Goal: Check status: Check status

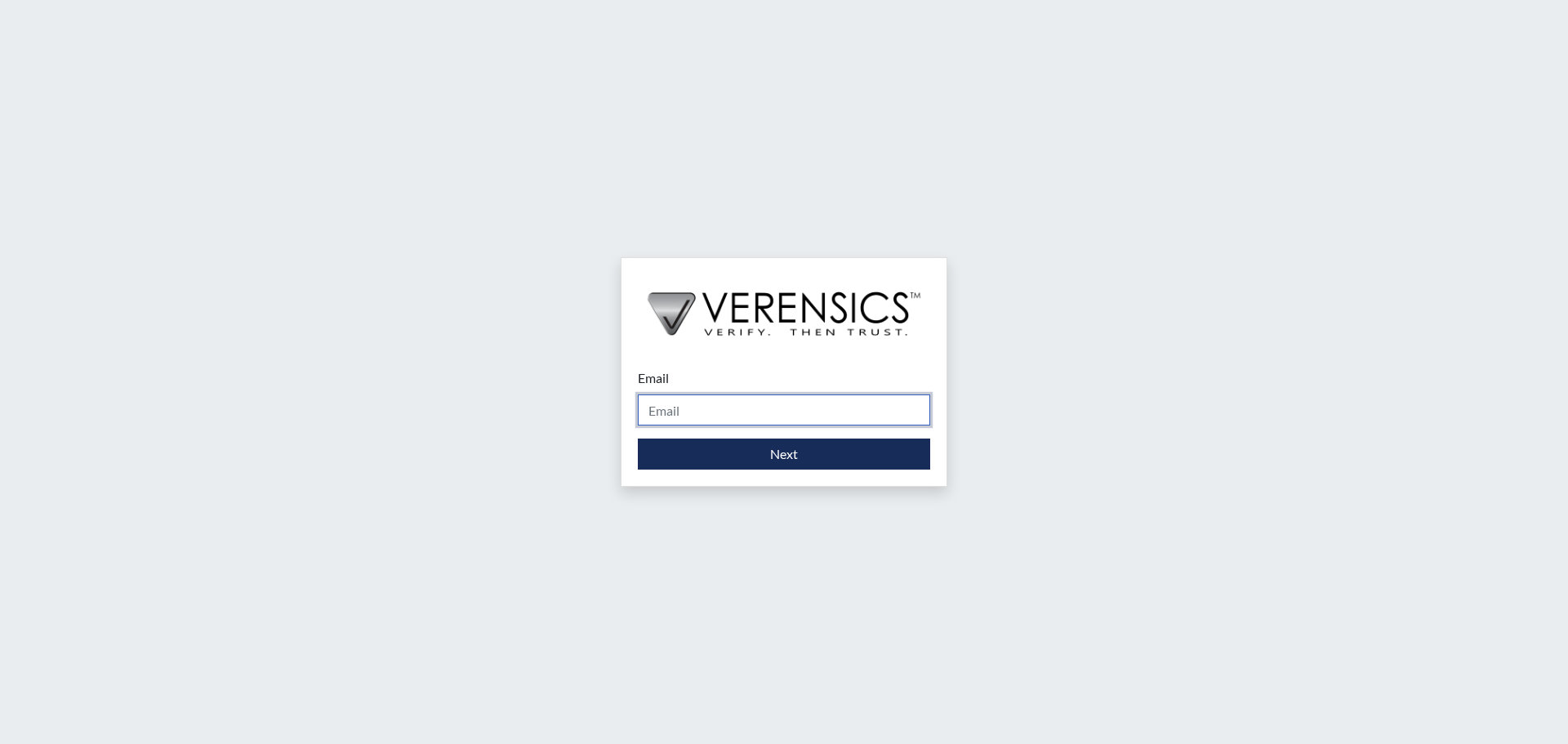
click at [737, 404] on input "Email" at bounding box center [783, 410] width 292 height 31
type input "[PERSON_NAME][EMAIL_ADDRESS][DOMAIN_NAME]"
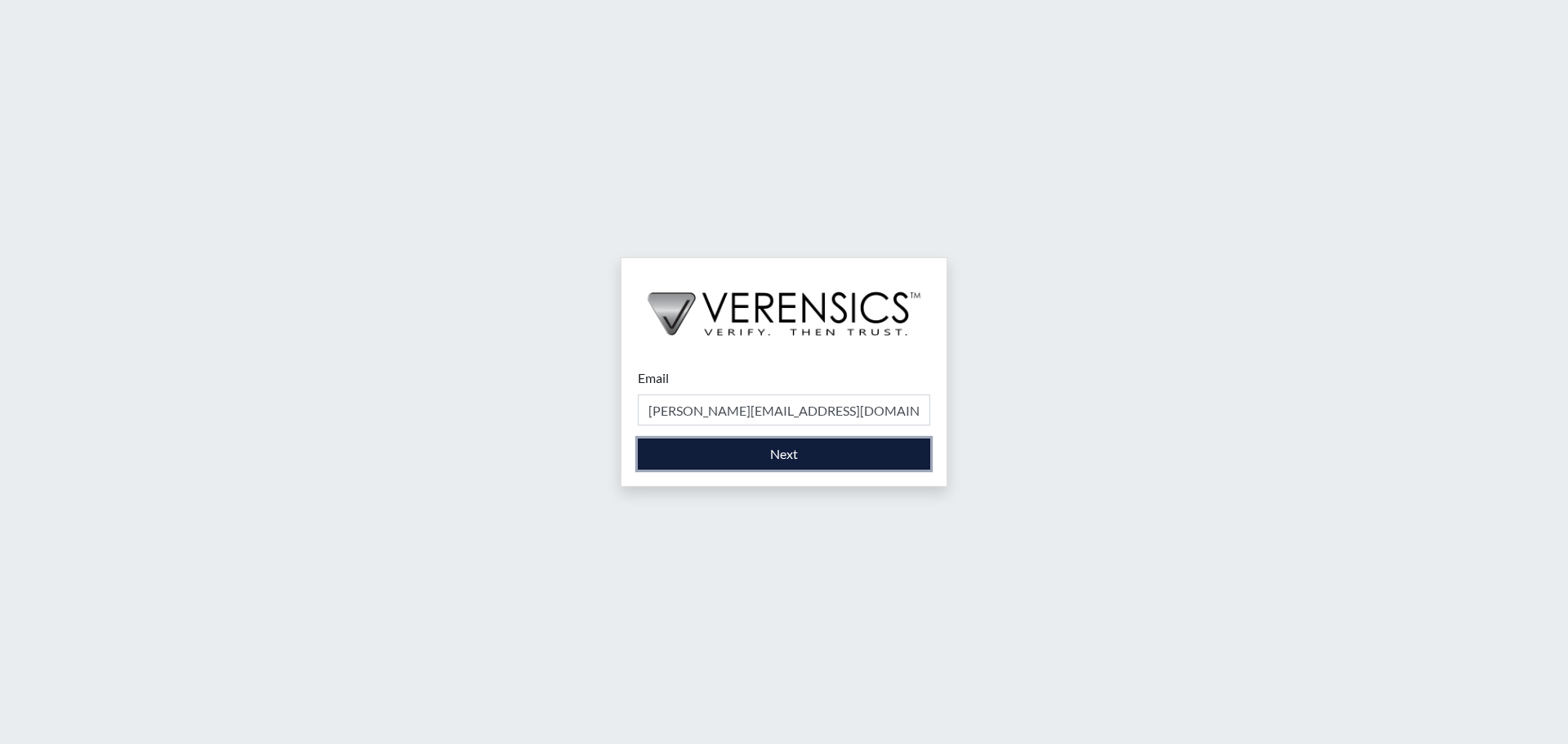
click at [780, 456] on button "Next" at bounding box center [783, 454] width 292 height 31
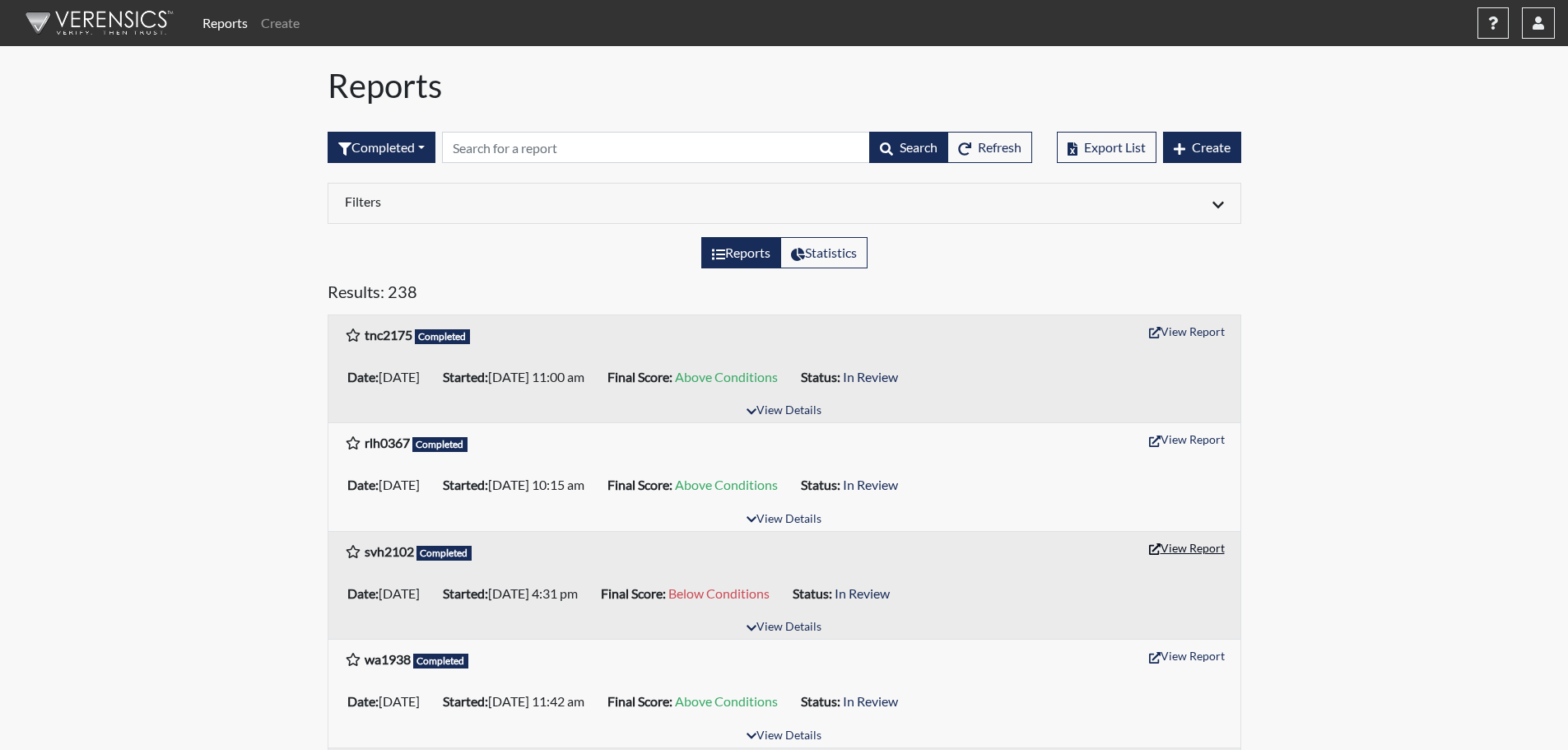
click at [1214, 544] on button "View Report" at bounding box center [1186, 548] width 90 height 26
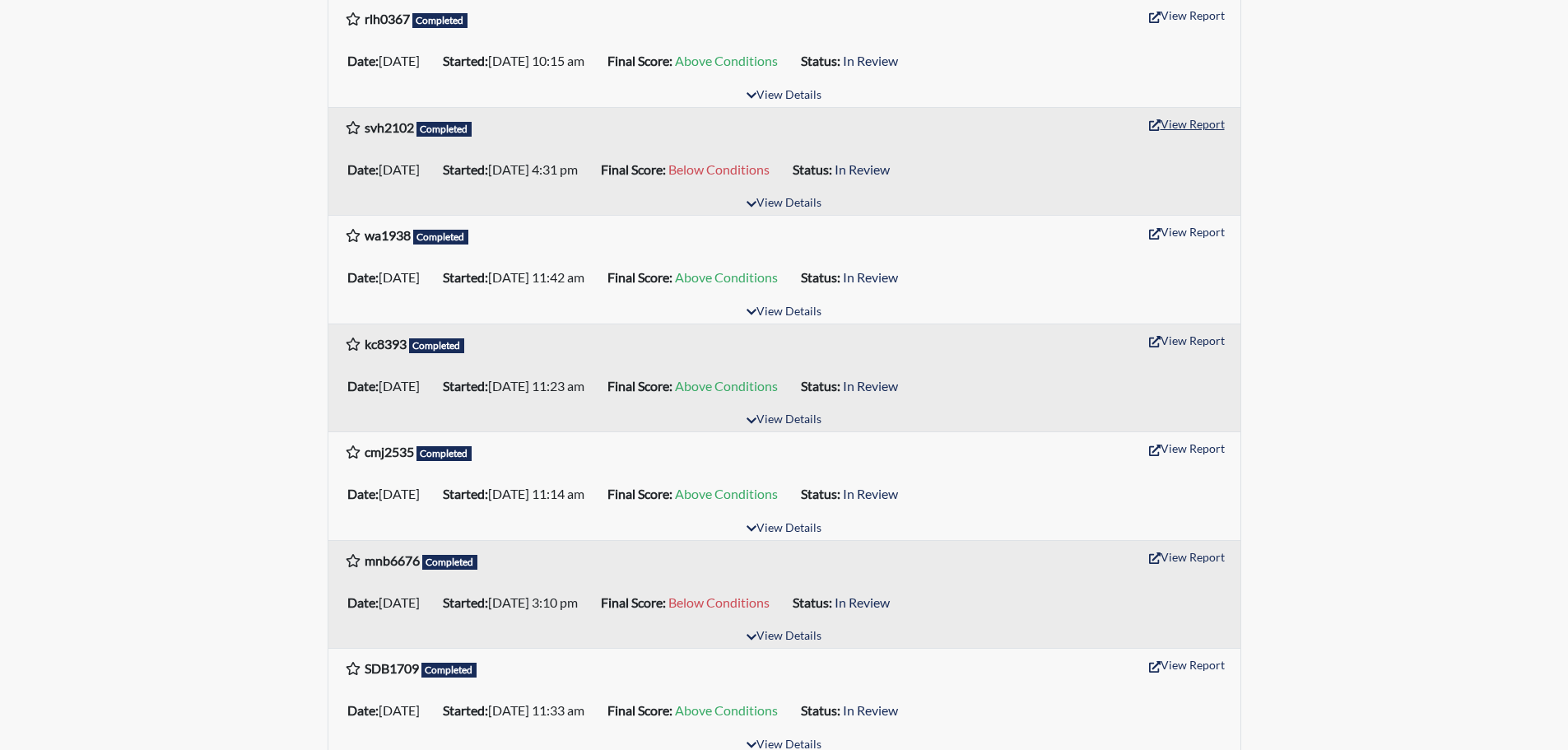
scroll to position [576, 0]
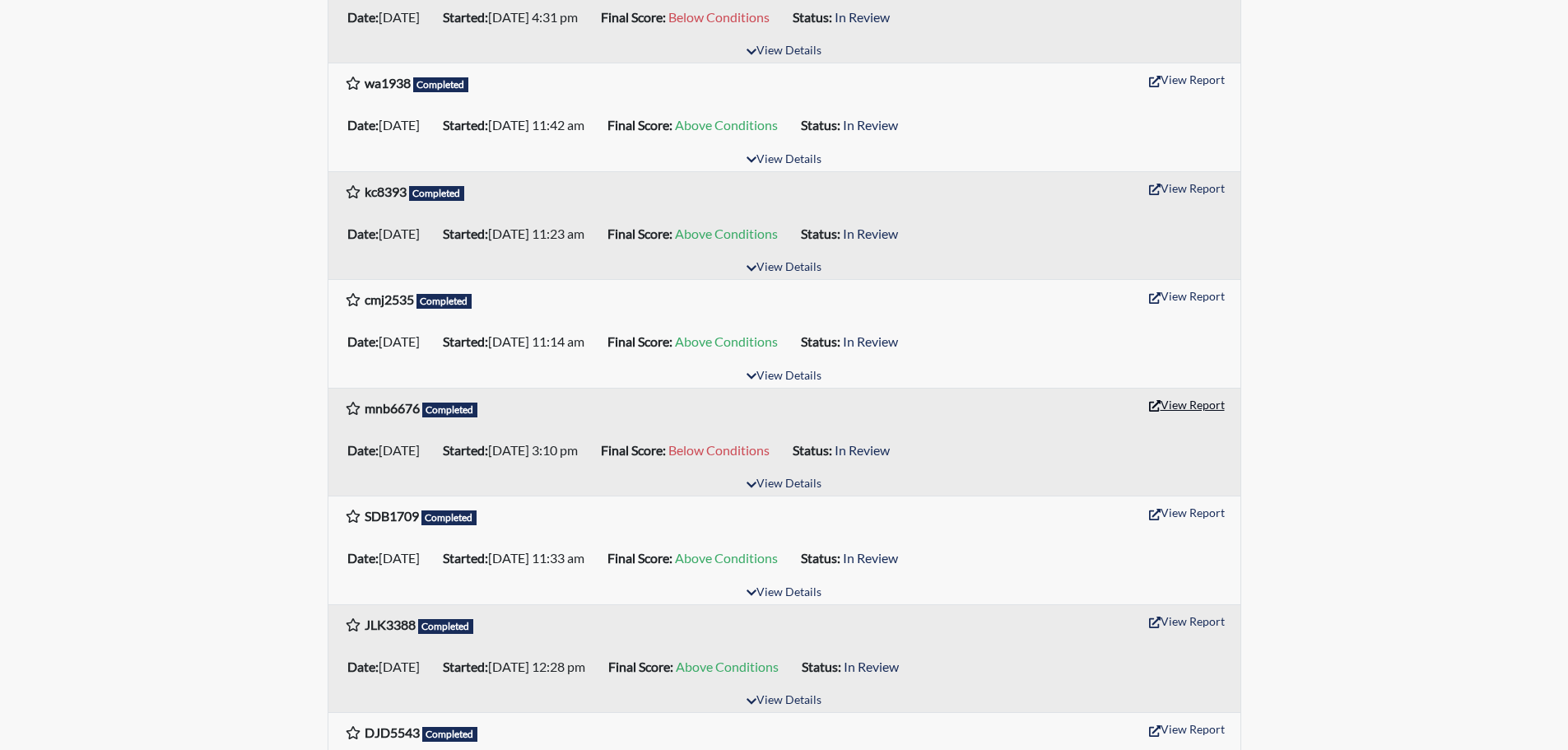
click at [1194, 400] on button "View Report" at bounding box center [1186, 405] width 90 height 26
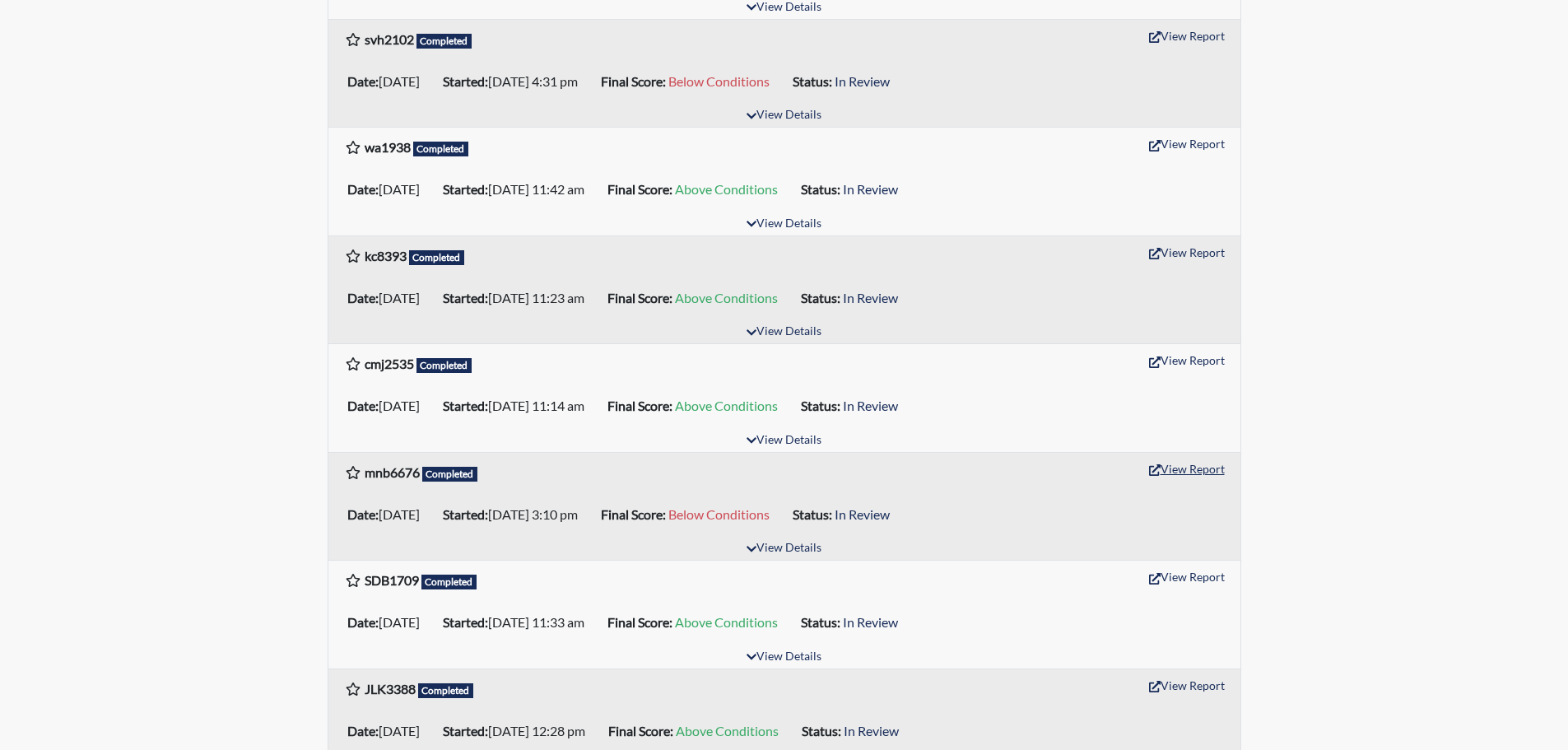
scroll to position [0, 0]
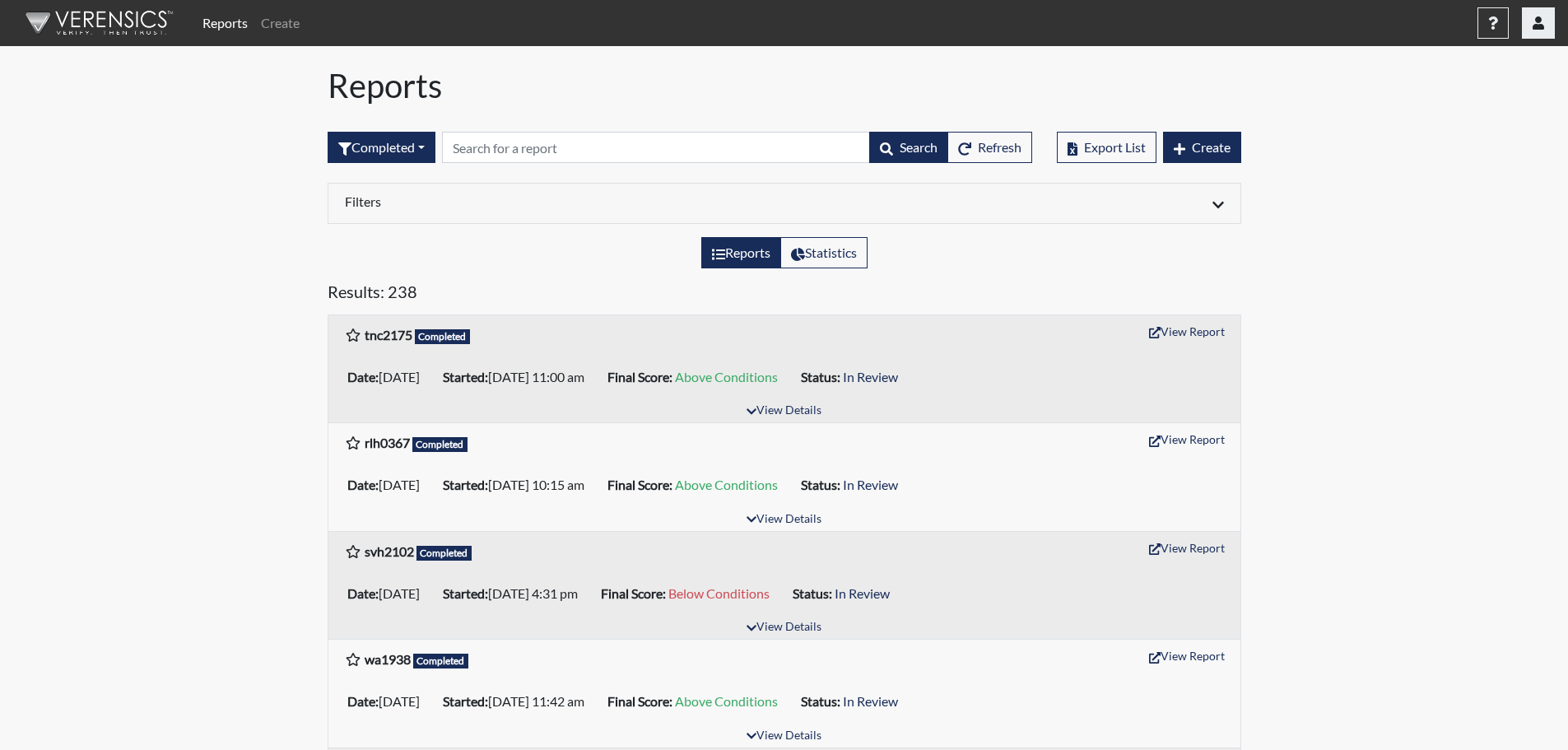
click at [1542, 33] on button "button" at bounding box center [1538, 23] width 33 height 31
click at [1416, 221] on link "Sign Out" at bounding box center [1374, 207] width 361 height 26
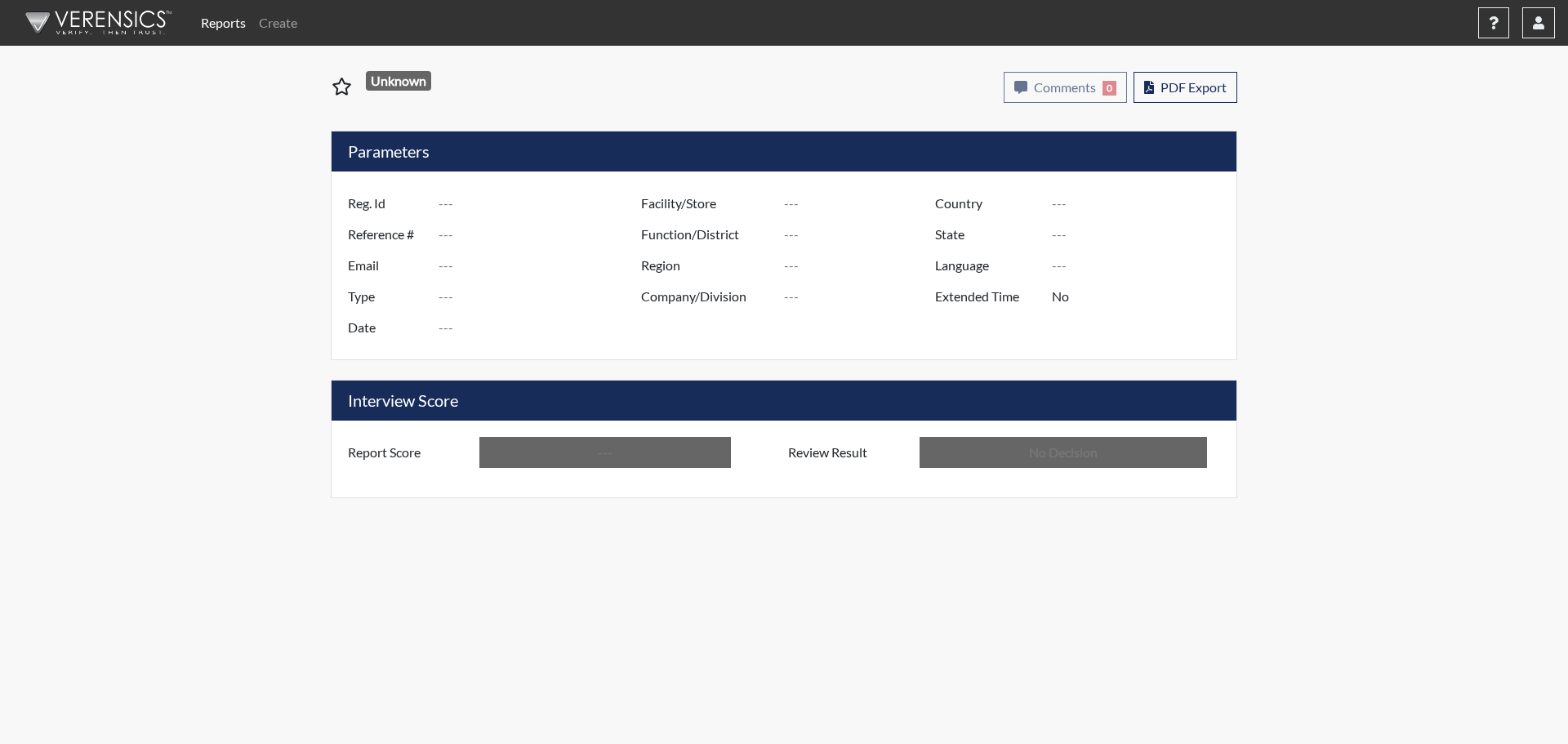
type input "svh2102"
type input "51235"
type input "---"
type input "Corrections Pre-Employment"
type input "Sep 11, 2025"
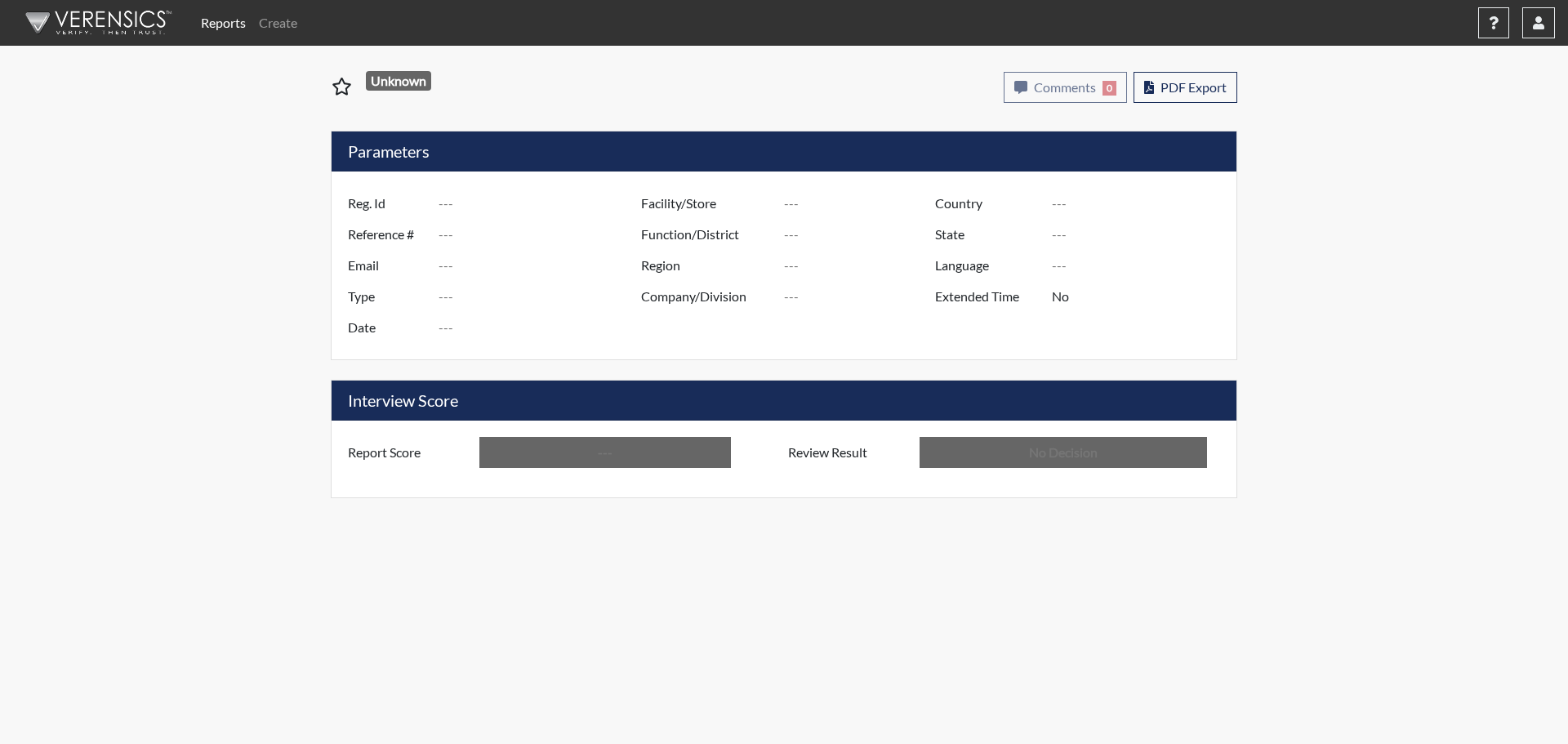
type input "[PERSON_NAME]"
type input "[GEOGRAPHIC_DATA]"
type input "[US_STATE]"
type input "English"
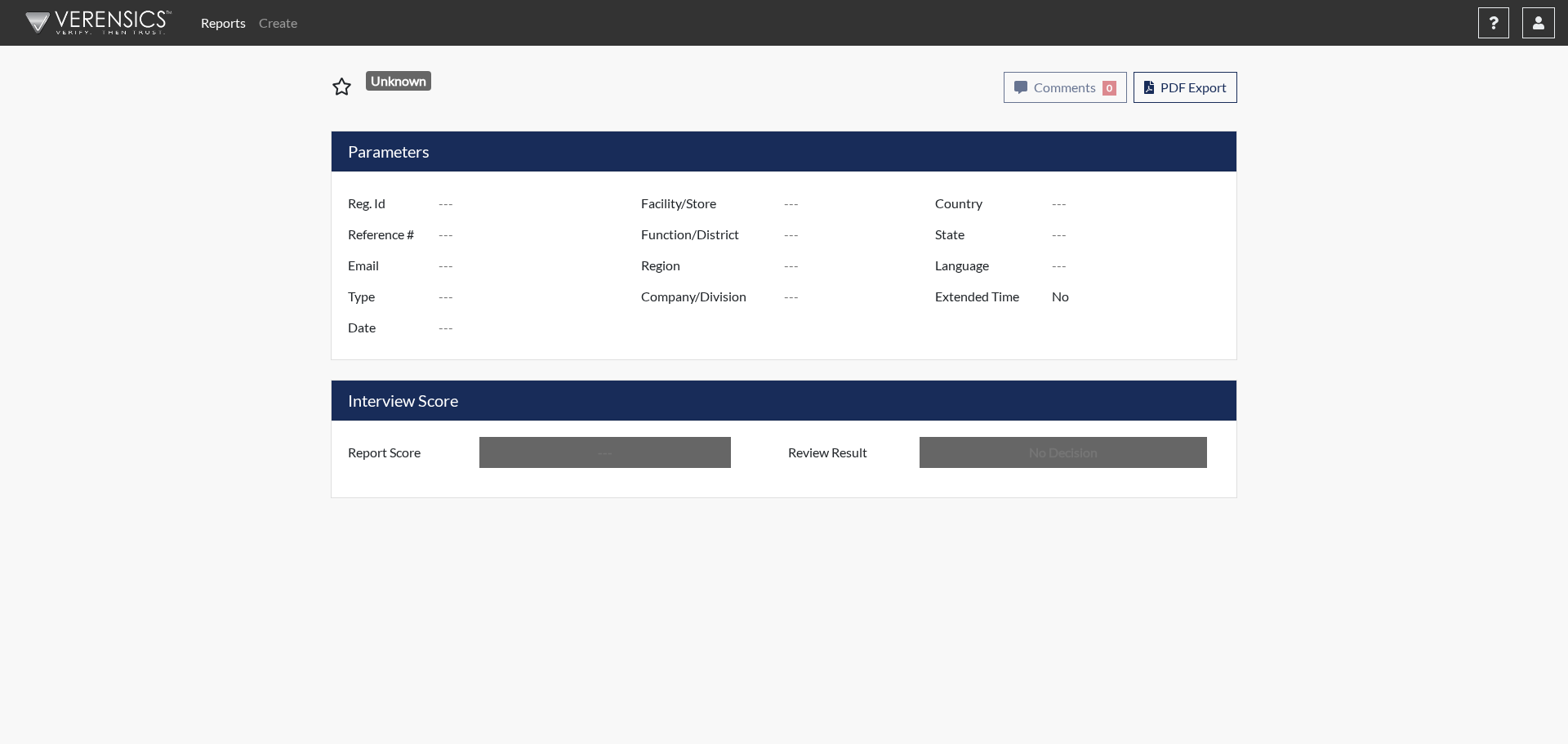
type input "Below Conditions"
type input "In Review"
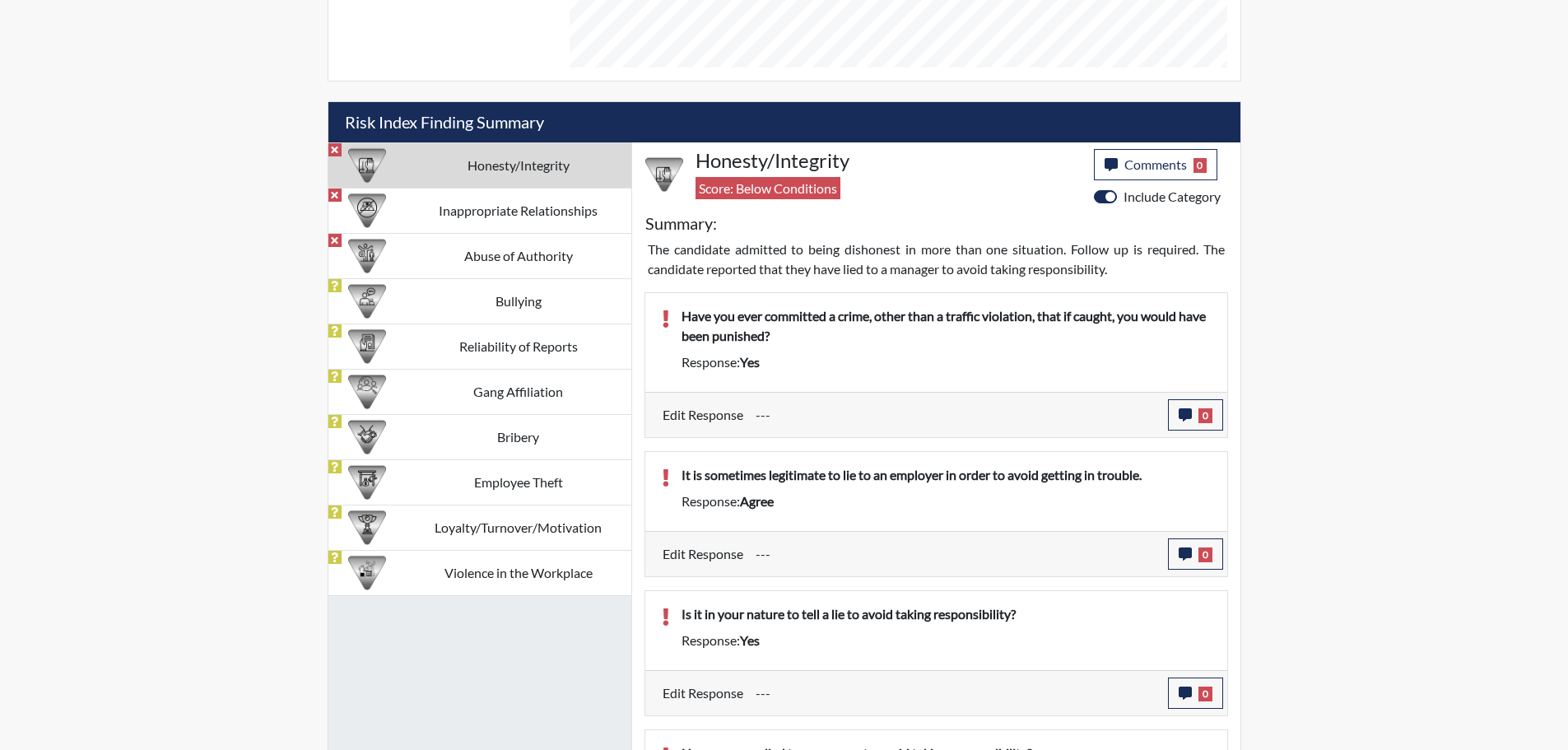
scroll to position [906, 0]
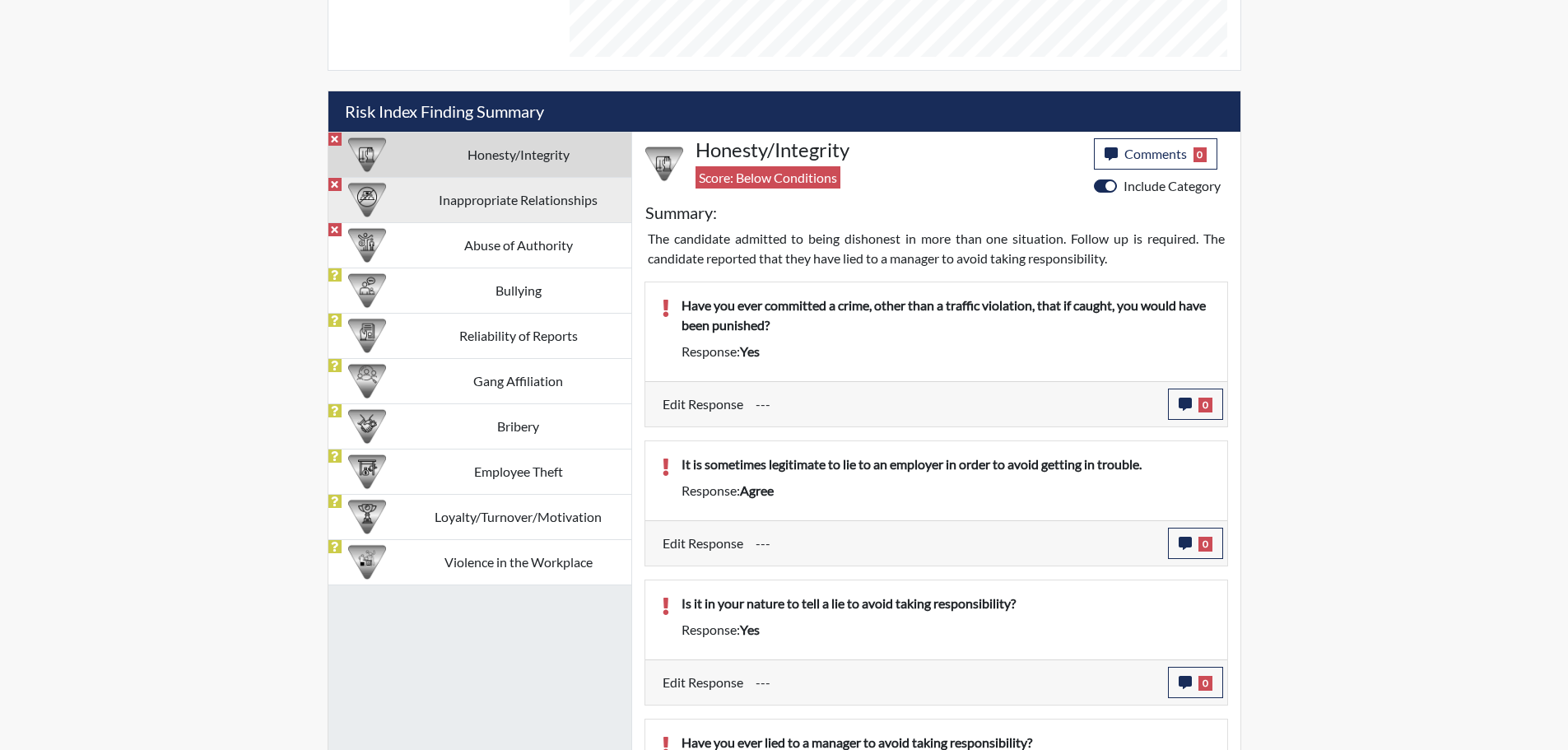
click at [552, 211] on td "Inappropriate Relationships" at bounding box center [518, 200] width 226 height 46
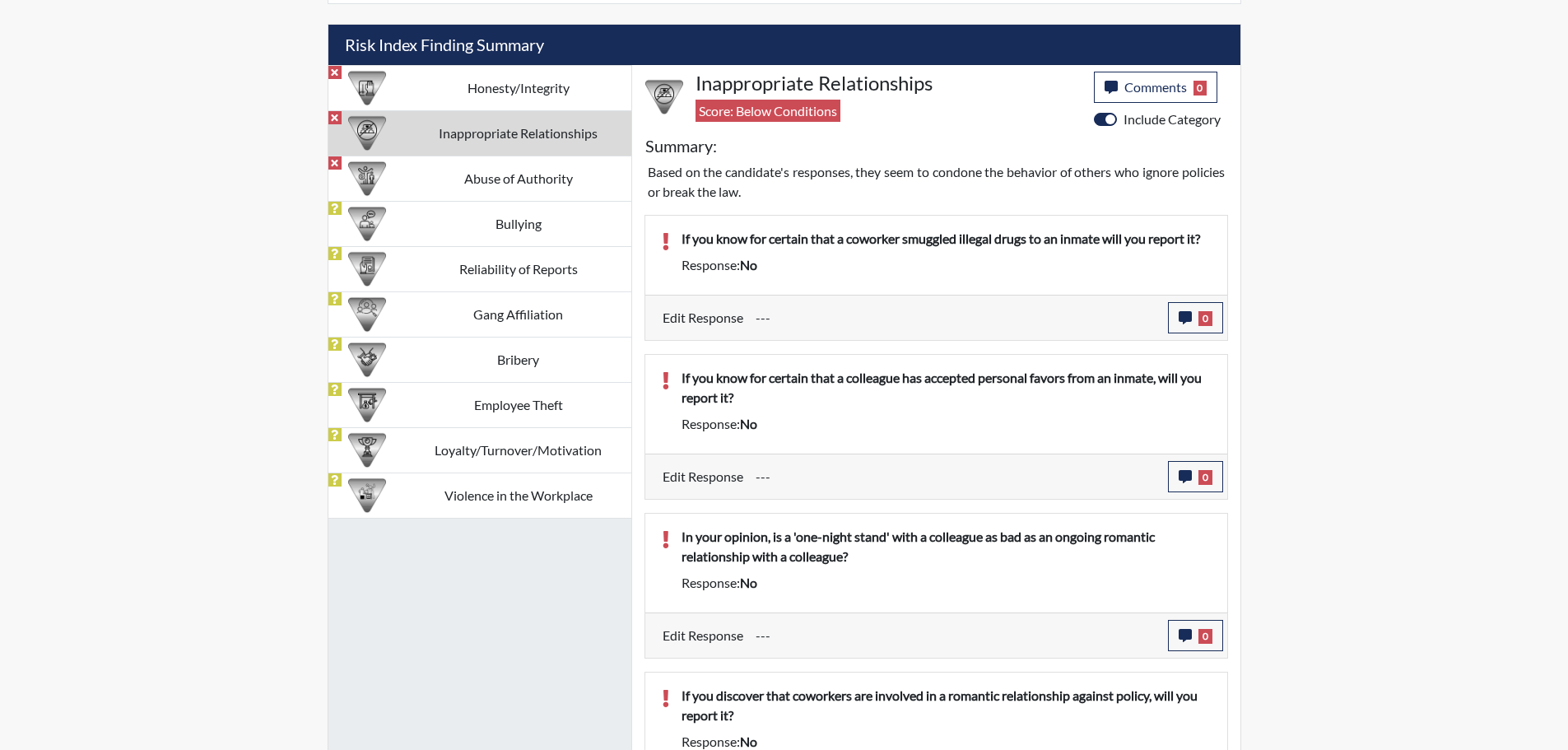
scroll to position [1041, 0]
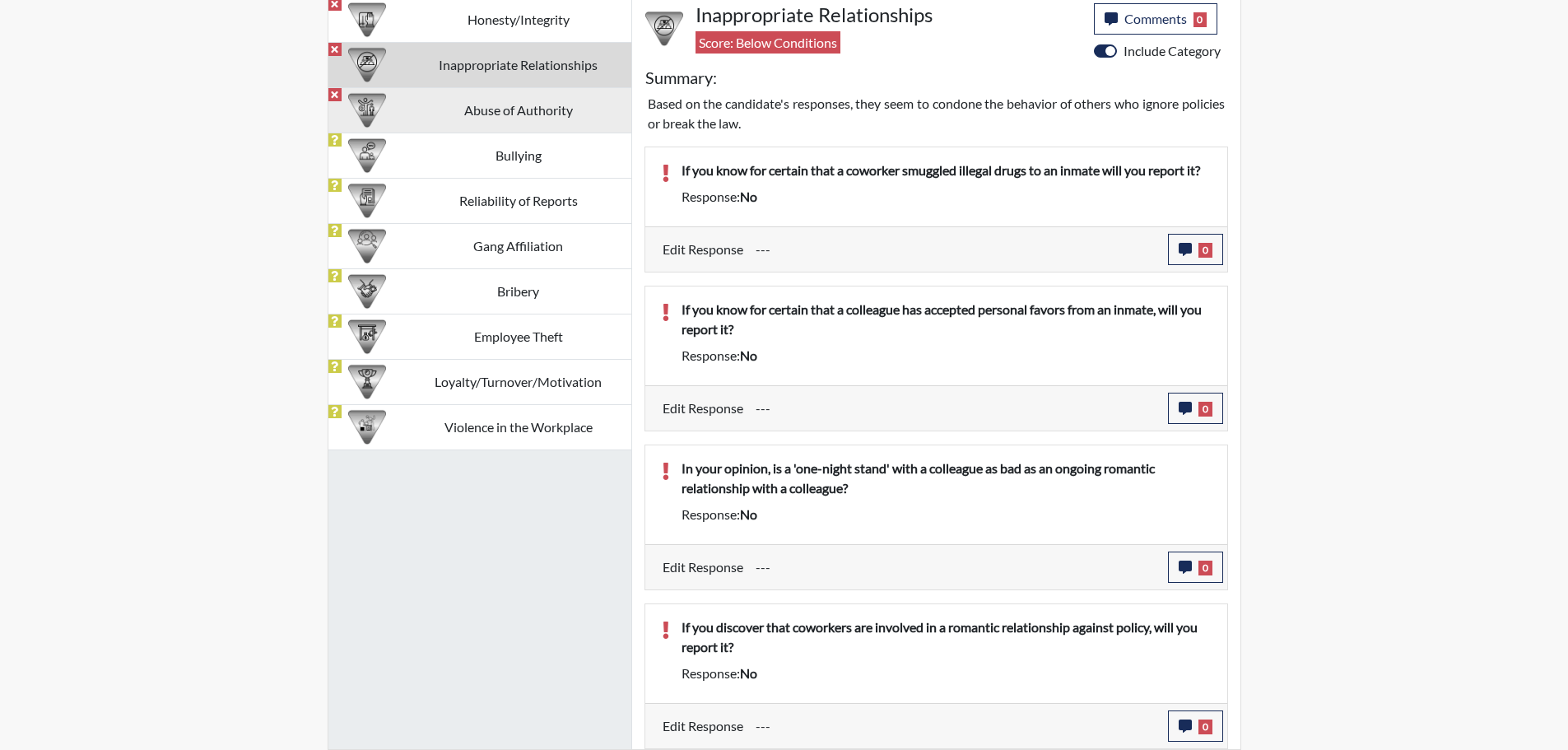
click at [526, 115] on td "Abuse of Authority" at bounding box center [518, 110] width 226 height 46
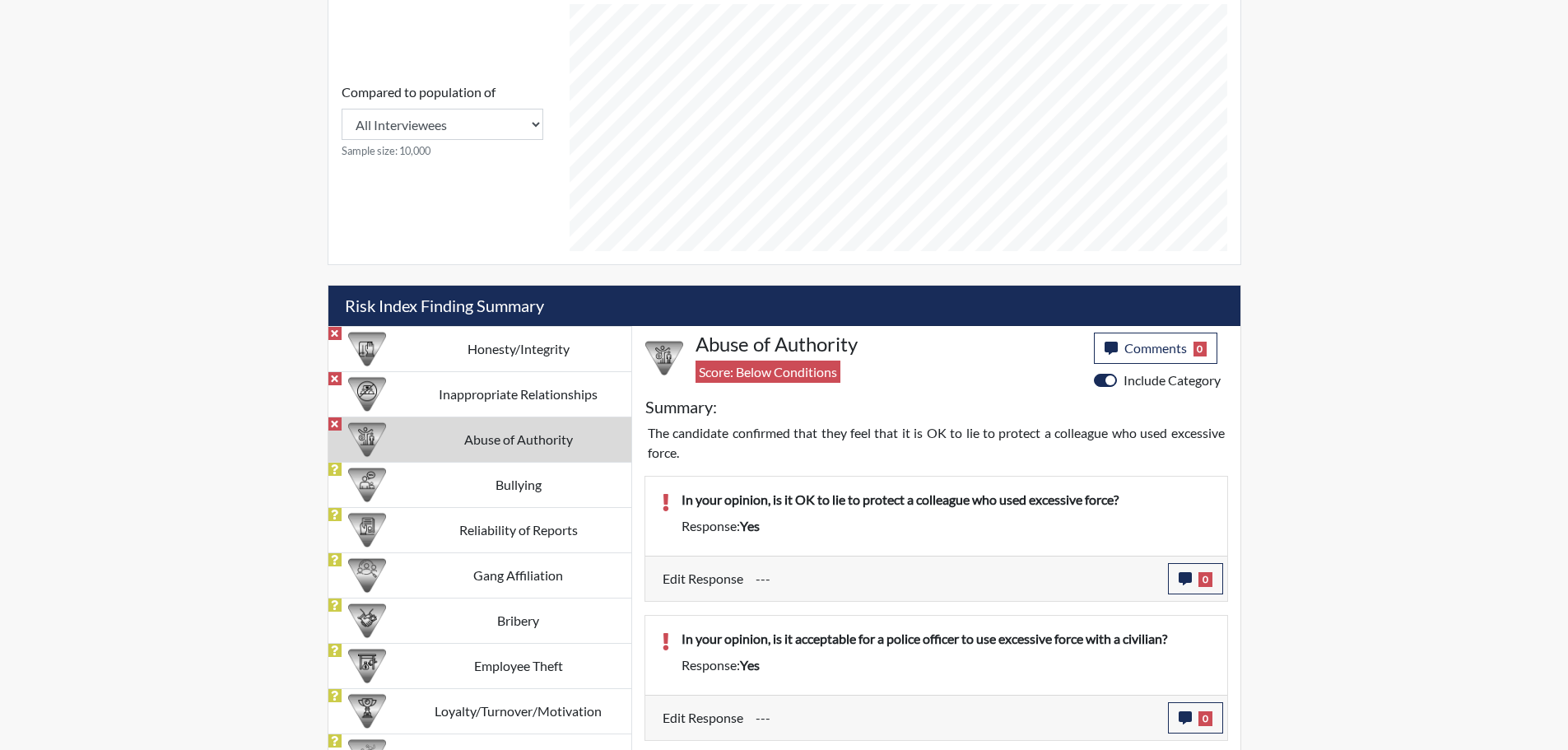
scroll to position [0, 0]
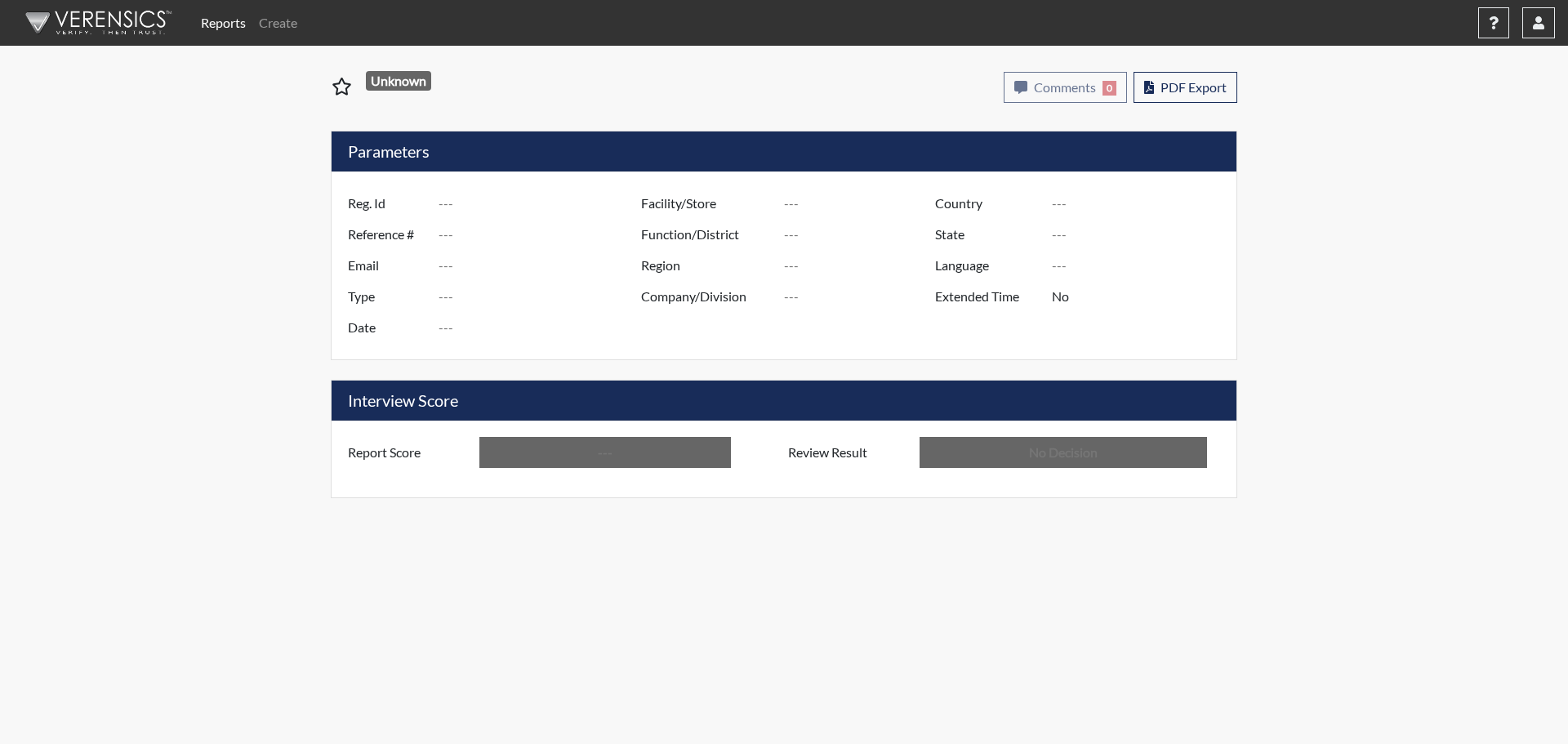
type input "mnb6676"
type input "51086"
type input "---"
type input "Corrections Pre-Employment"
type input "[DATE]"
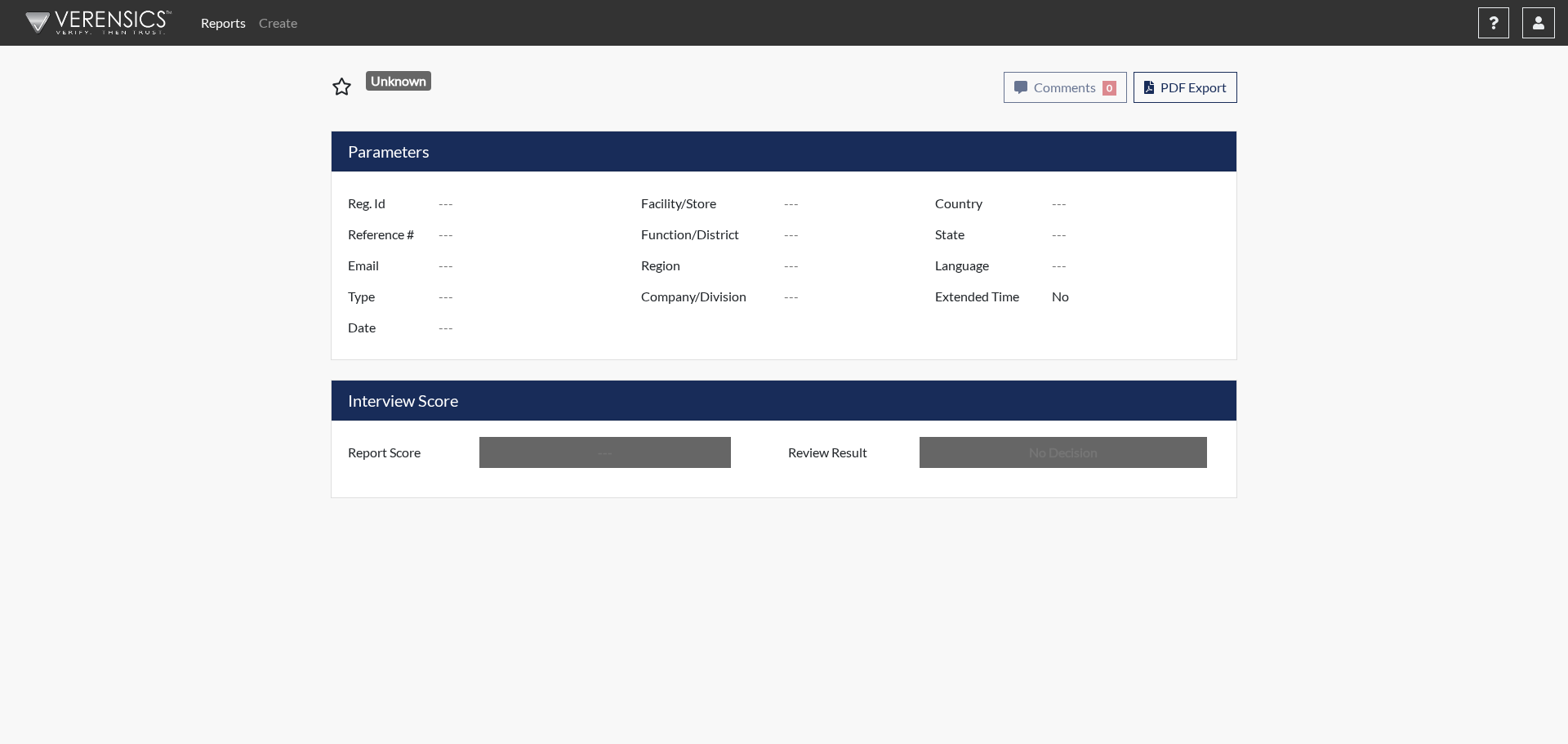
type input "[PERSON_NAME]"
type input "[GEOGRAPHIC_DATA]"
type input "[US_STATE]"
type input "English"
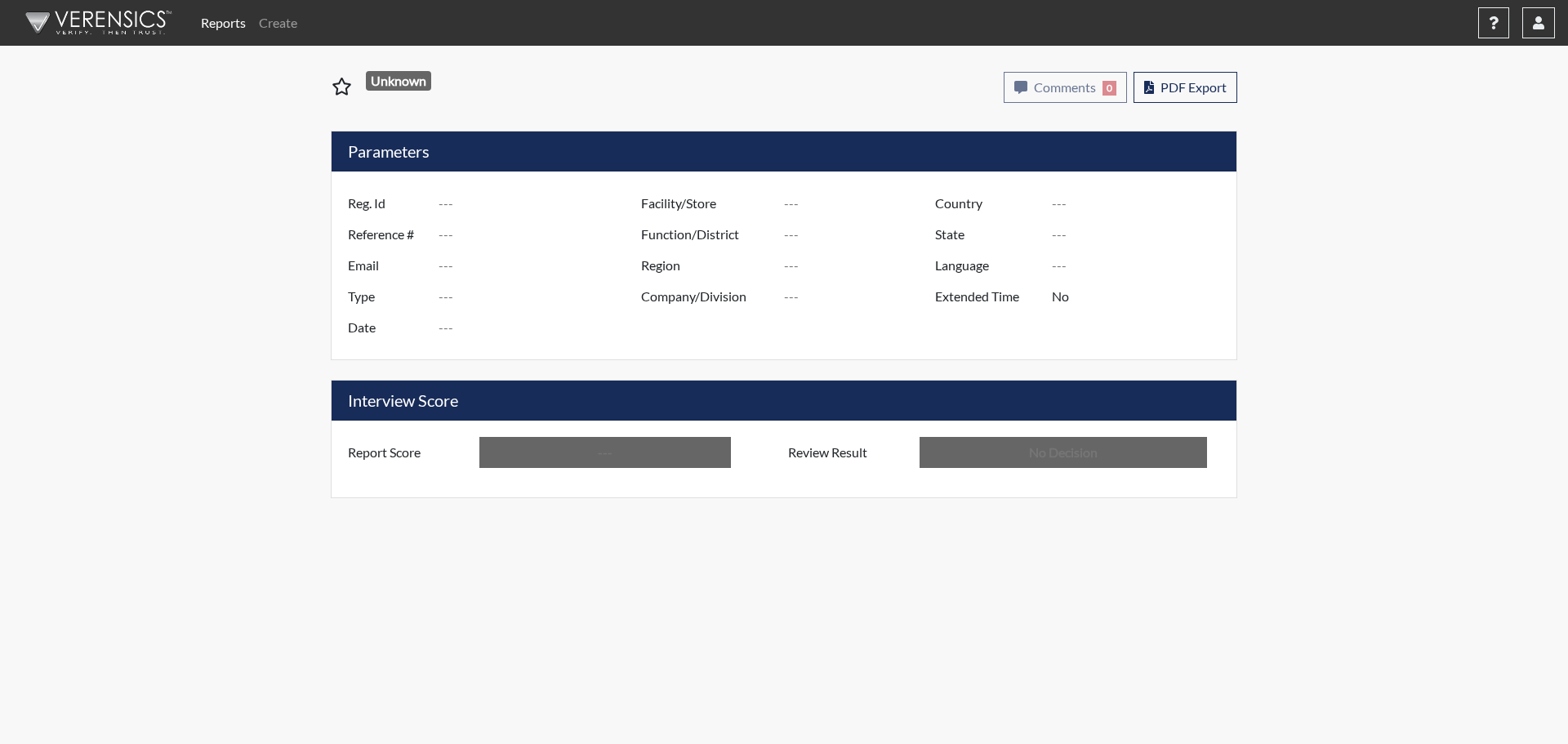
type input "Below Conditions"
type input "In Review"
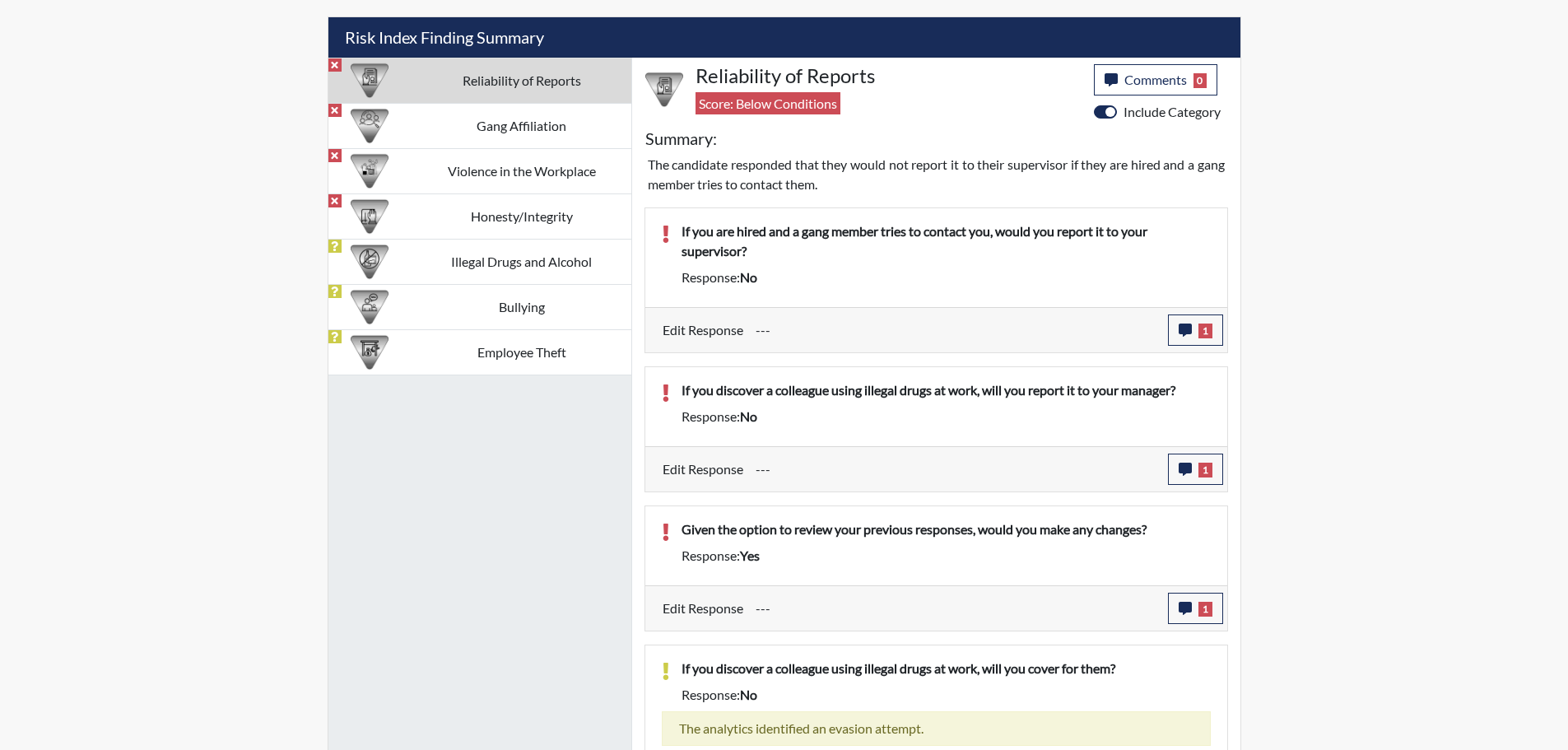
scroll to position [953, 0]
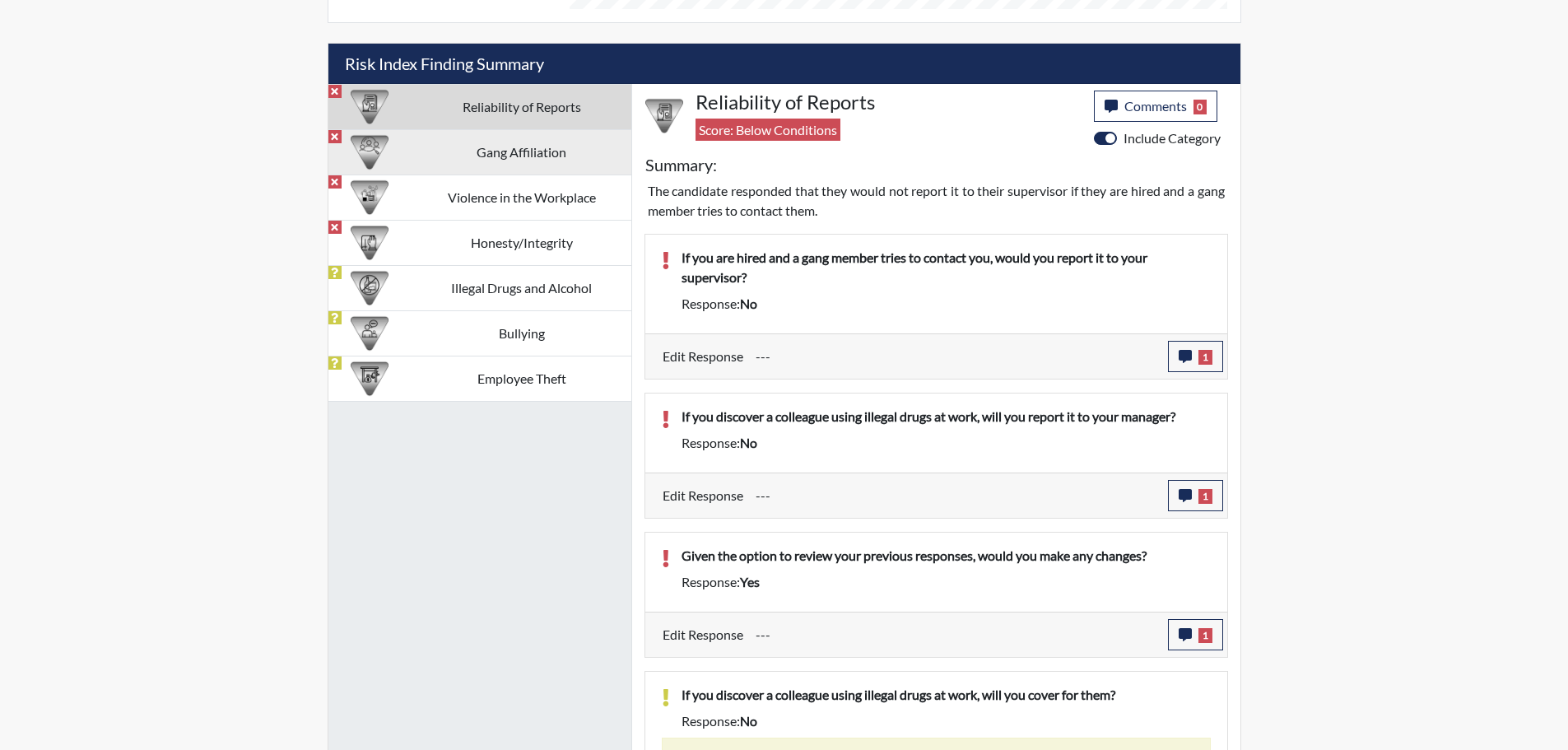
click at [473, 162] on td "Gang Affiliation" at bounding box center [521, 152] width 219 height 46
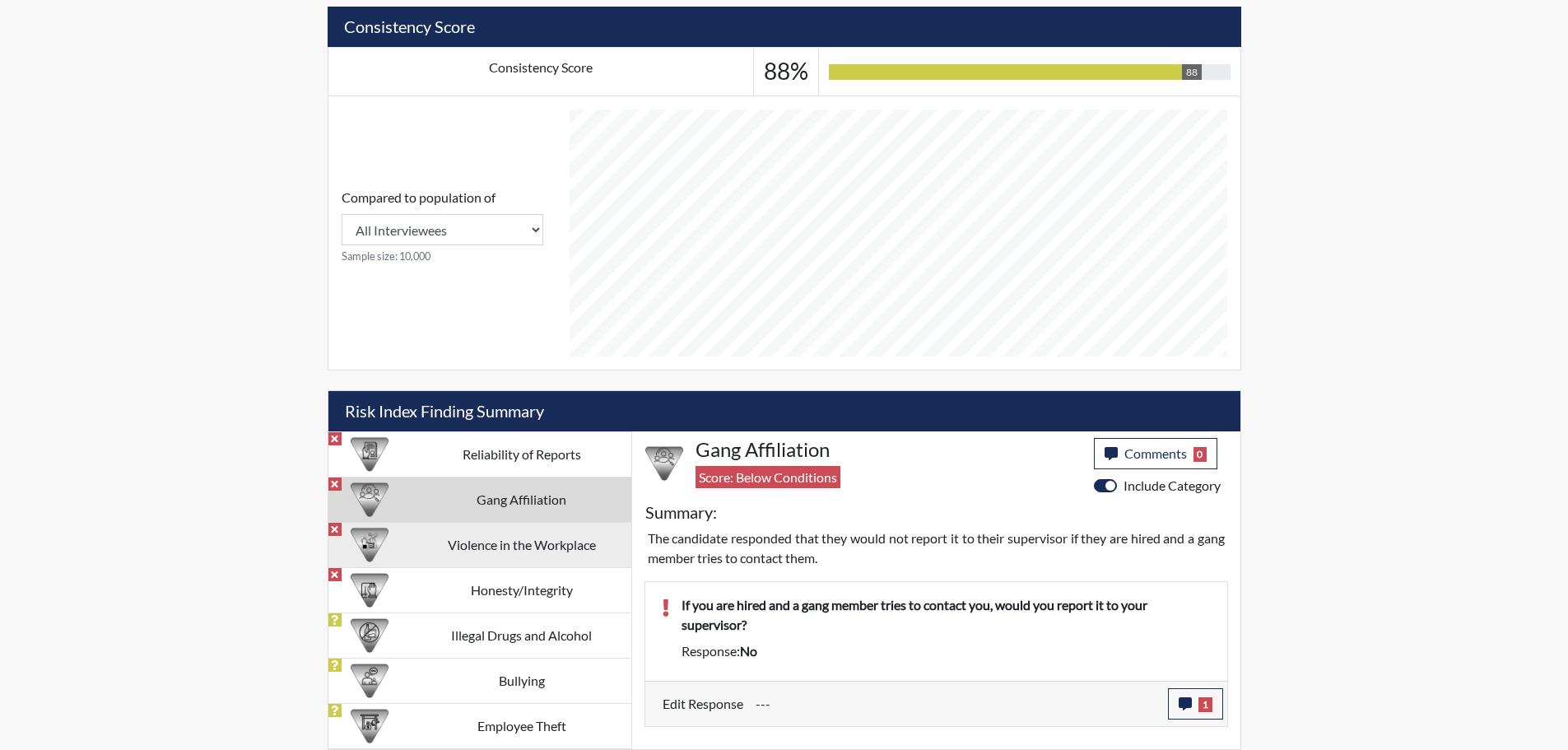
click at [550, 550] on td "Violence in the Workplace" at bounding box center [521, 545] width 219 height 46
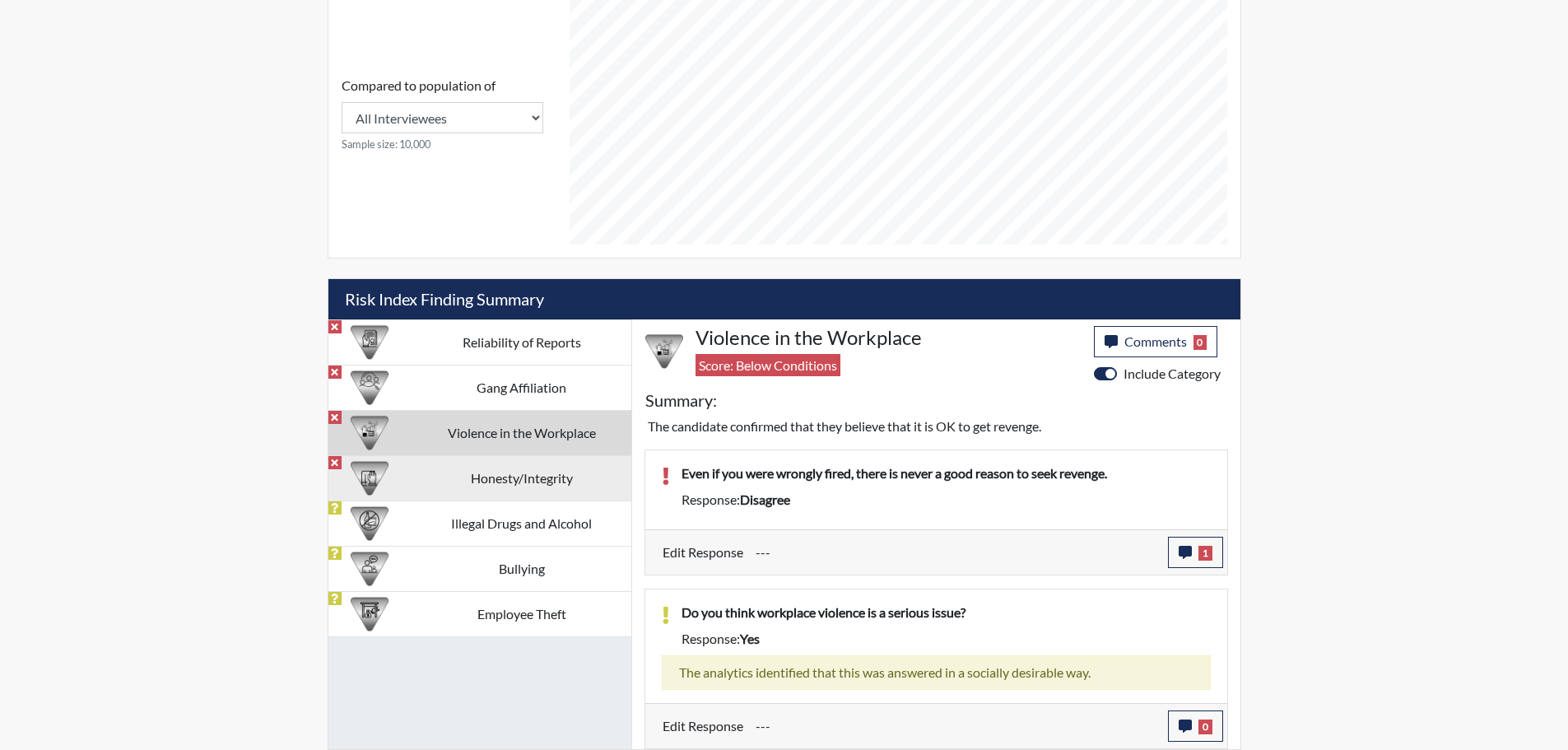
click at [504, 484] on td "Honesty/Integrity" at bounding box center [521, 478] width 219 height 46
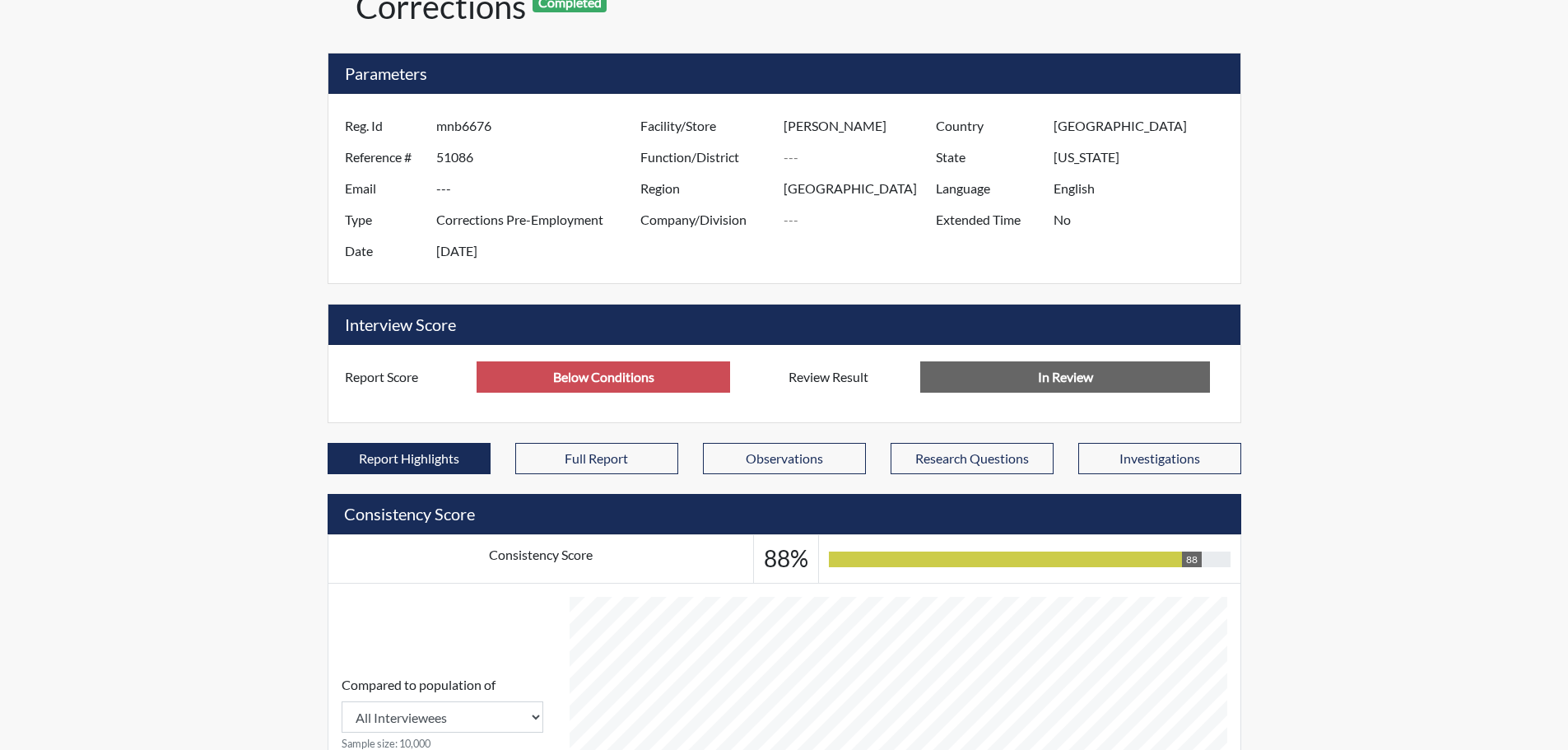
scroll to position [0, 0]
